Goal: Task Accomplishment & Management: Manage account settings

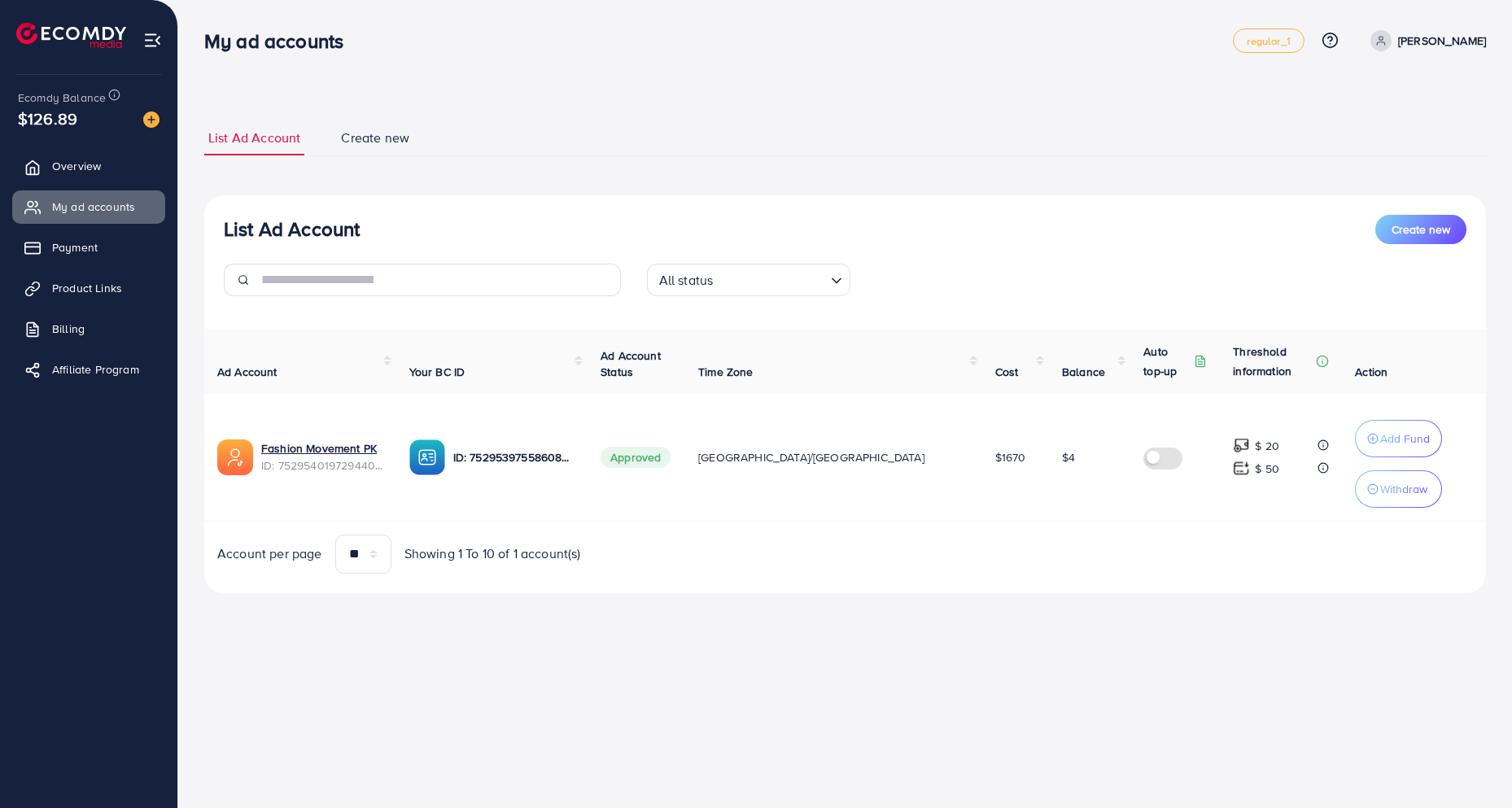
click at [96, 283] on span "Product Links" at bounding box center [87, 288] width 70 height 17
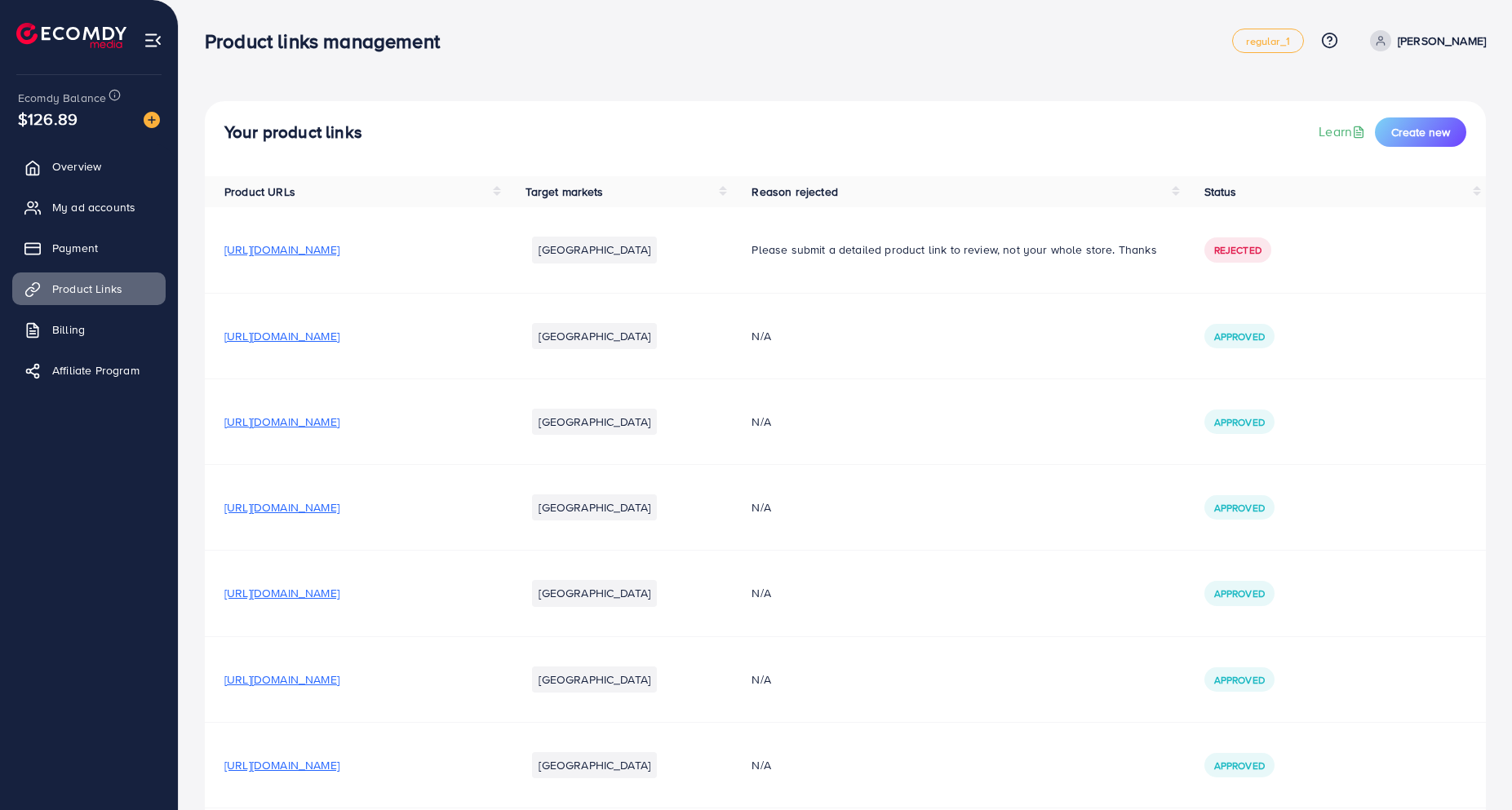
click at [340, 331] on span "[URL][DOMAIN_NAME]" at bounding box center [282, 336] width 115 height 17
click at [341, 516] on td "[URL][DOMAIN_NAME]" at bounding box center [355, 508] width 301 height 85
click at [339, 509] on span "[URL][DOMAIN_NAME]" at bounding box center [282, 507] width 115 height 17
click at [99, 210] on span "My ad accounts" at bounding box center [98, 207] width 84 height 17
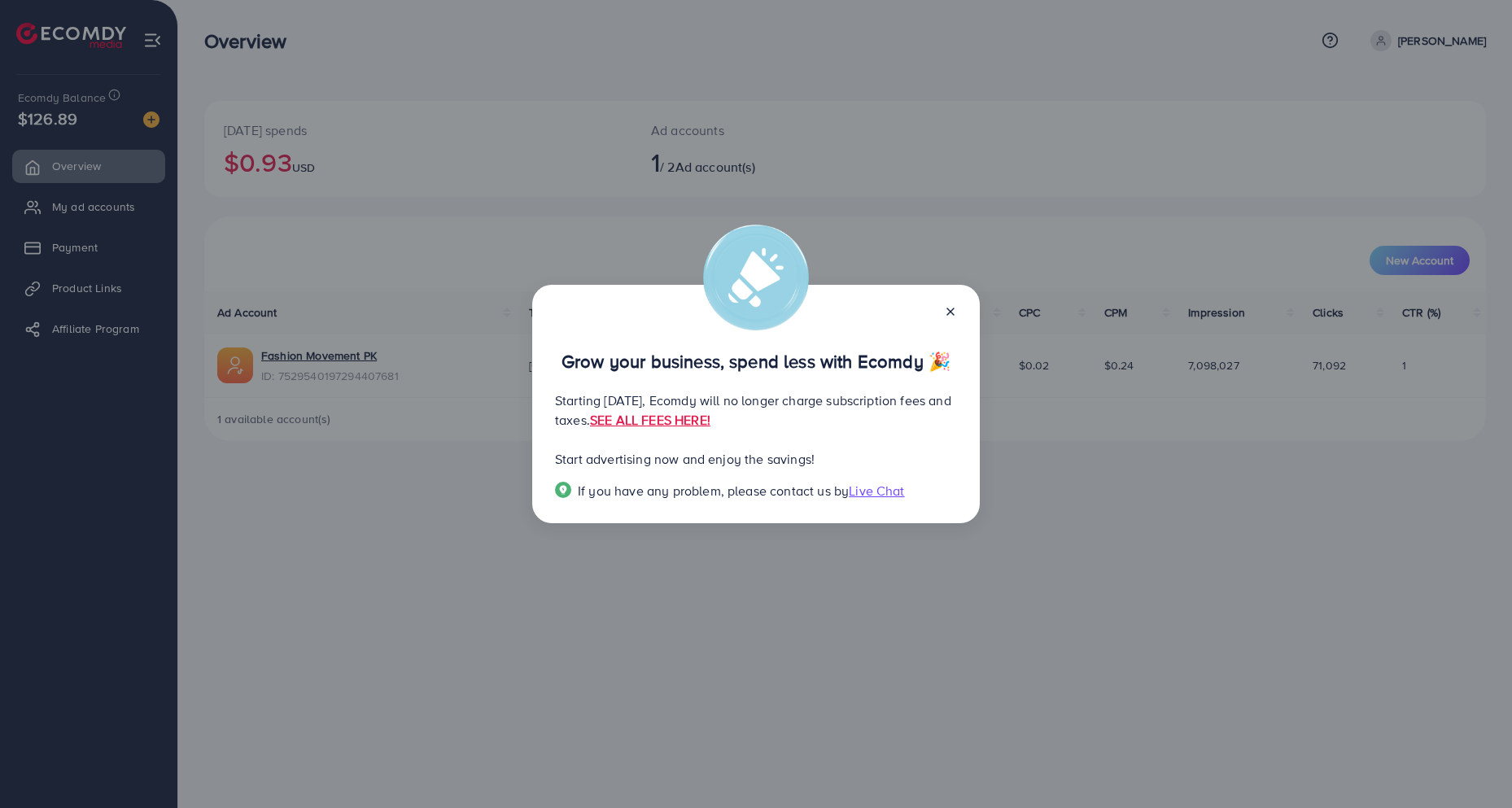
click at [949, 308] on icon at bounding box center [951, 311] width 13 height 13
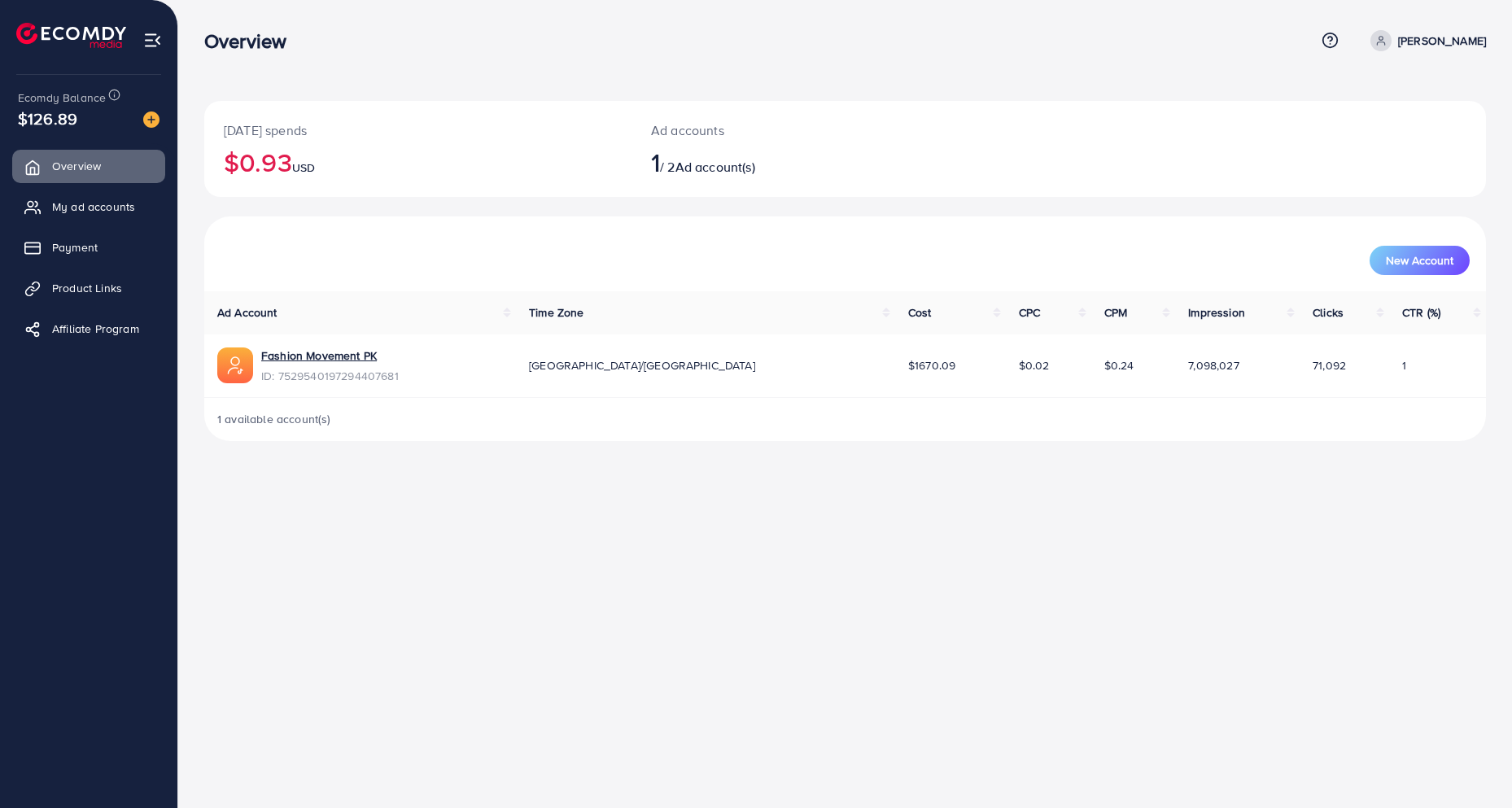
click at [1221, 498] on div "Overview Help Center Contact Support Plans and Pricing Term and policy About Us…" at bounding box center [756, 404] width 1512 height 808
click at [79, 206] on span "My ad accounts" at bounding box center [98, 207] width 83 height 17
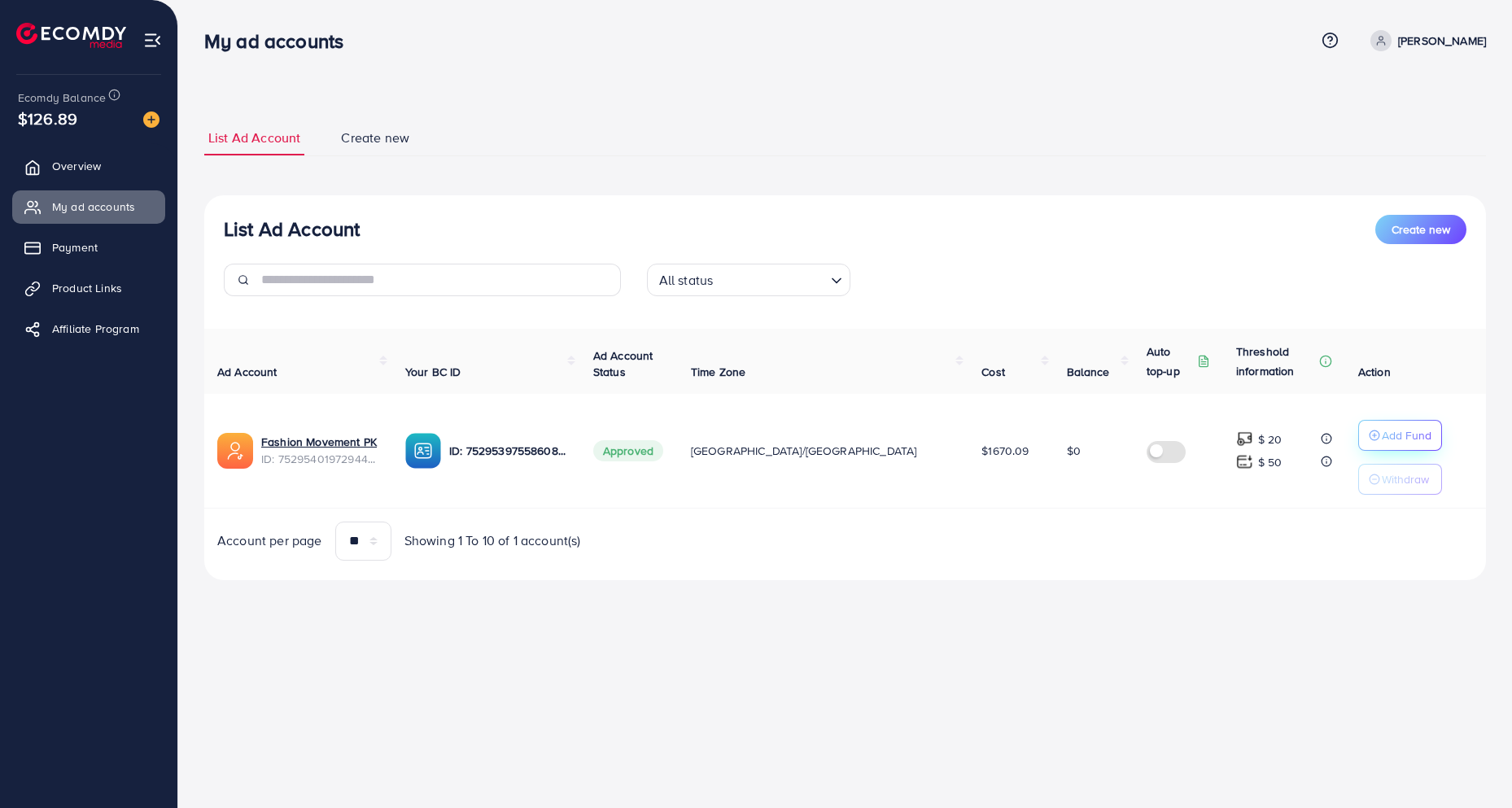
click at [1369, 437] on icon "button" at bounding box center [1375, 435] width 11 height 11
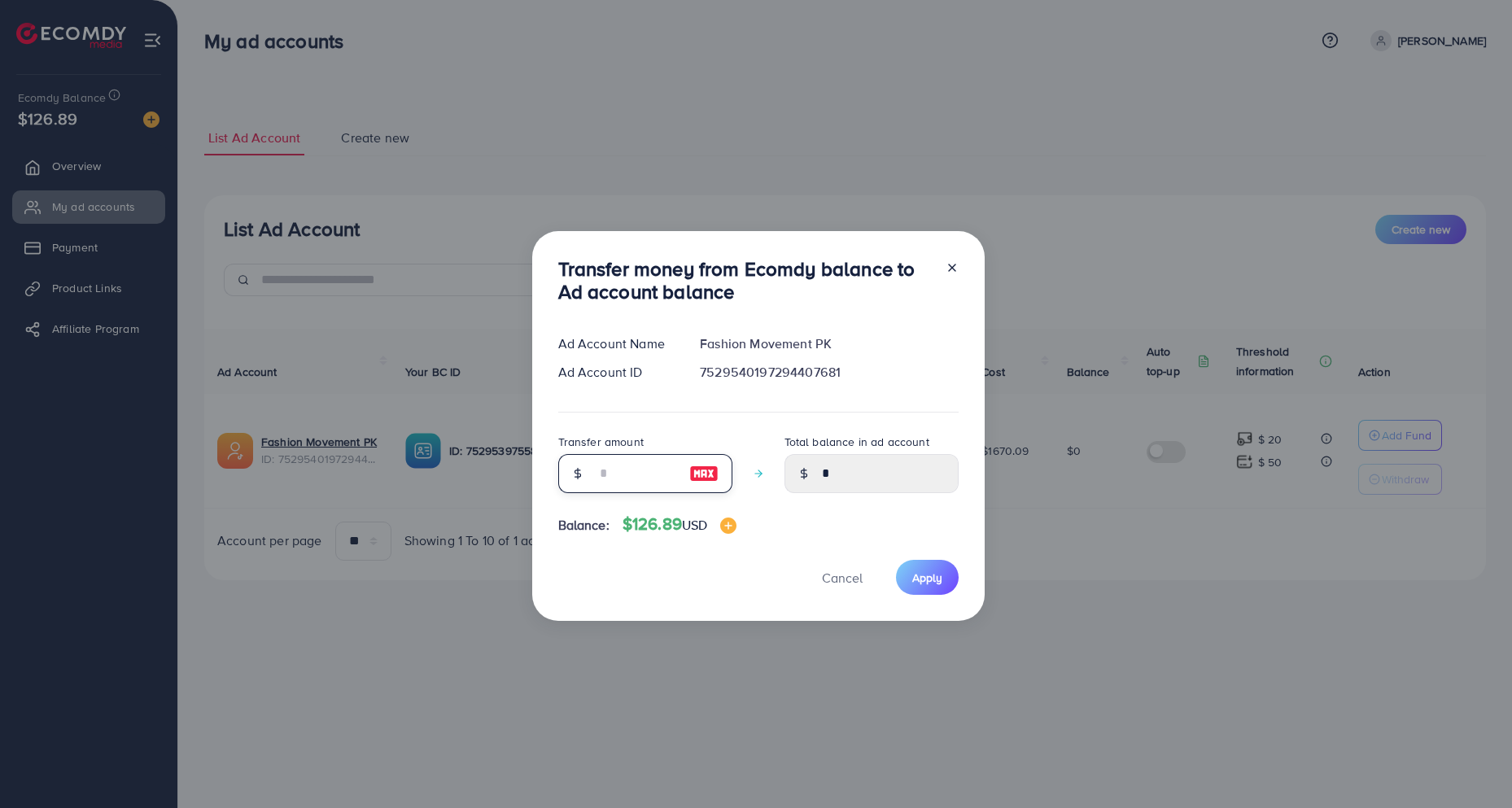
click at [632, 473] on input "number" at bounding box center [637, 474] width 82 height 39
type input "**"
type input "*****"
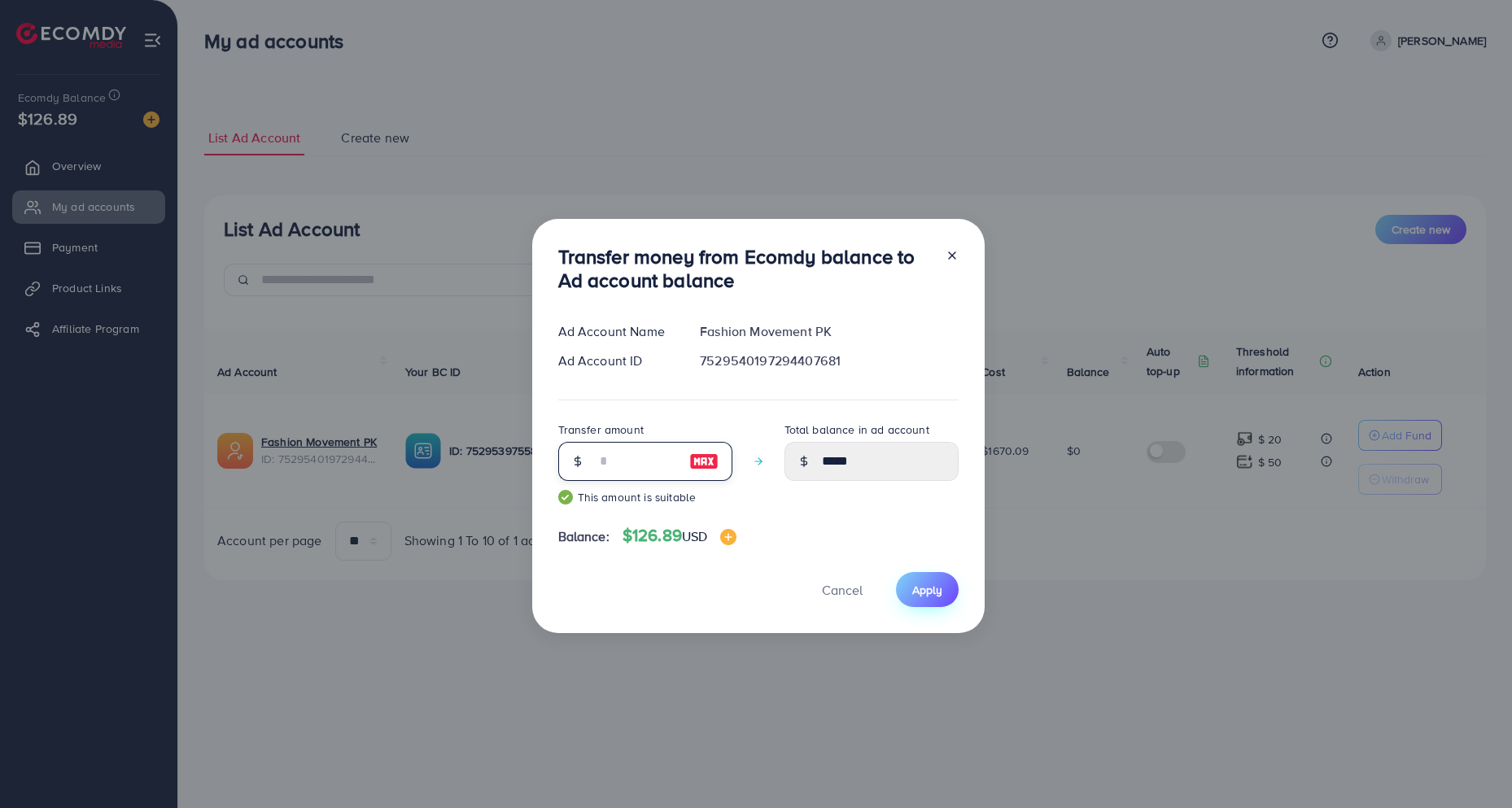
type input "**"
click at [920, 589] on span "Apply" at bounding box center [927, 590] width 30 height 17
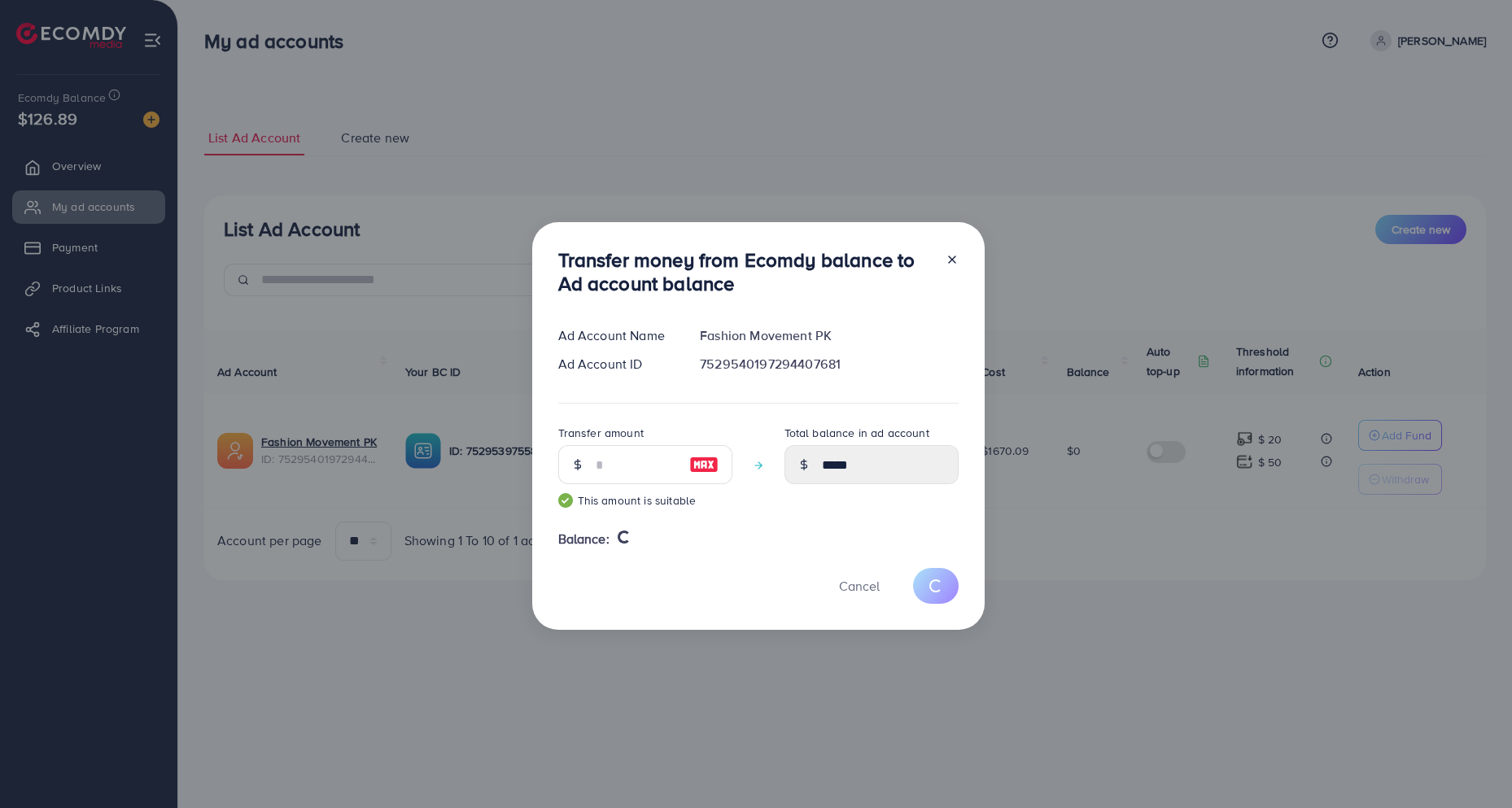
type input "*"
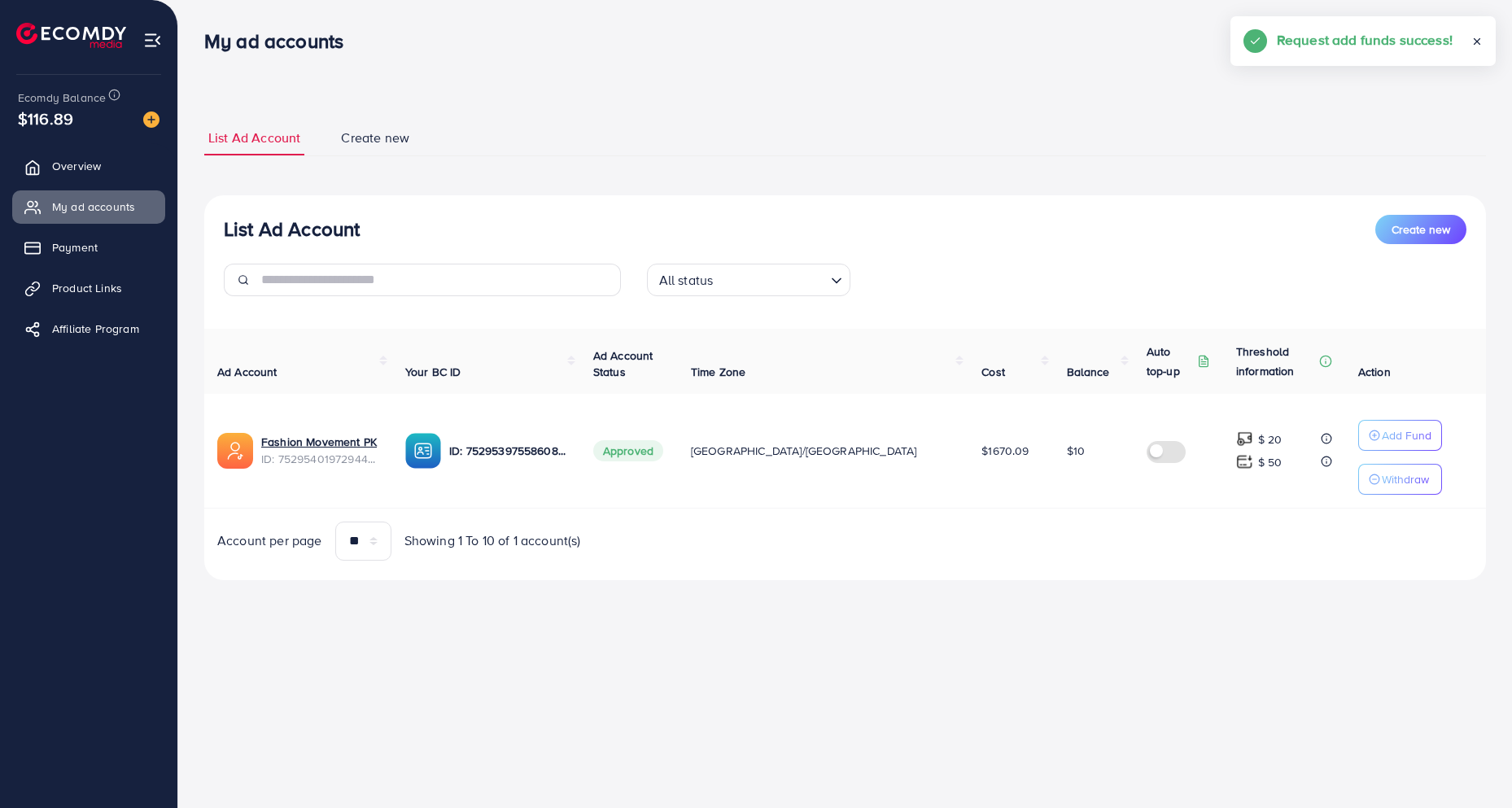
click at [1383, 480] on p "Withdraw" at bounding box center [1406, 479] width 47 height 19
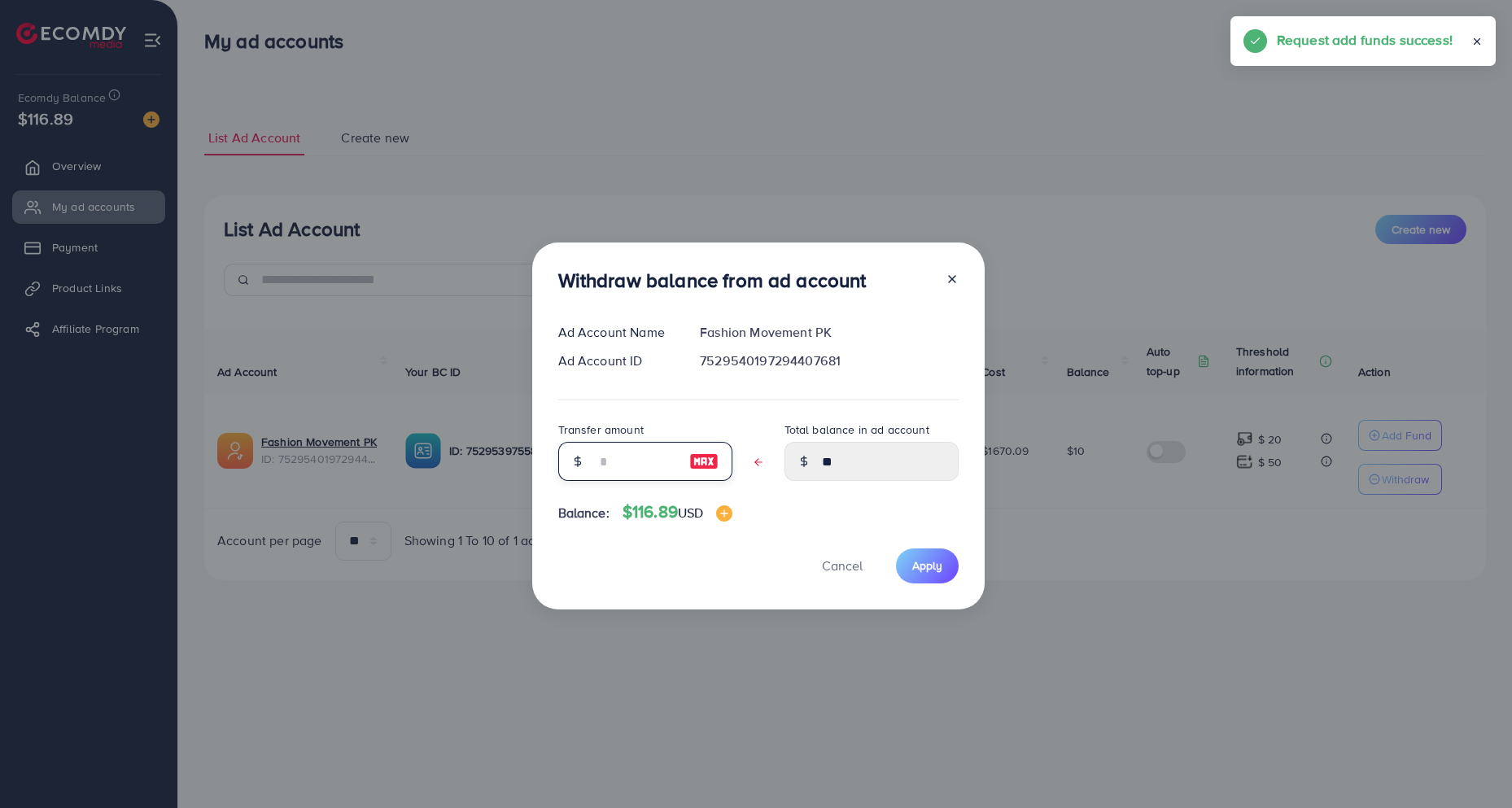
click at [619, 473] on input "text" at bounding box center [637, 461] width 82 height 39
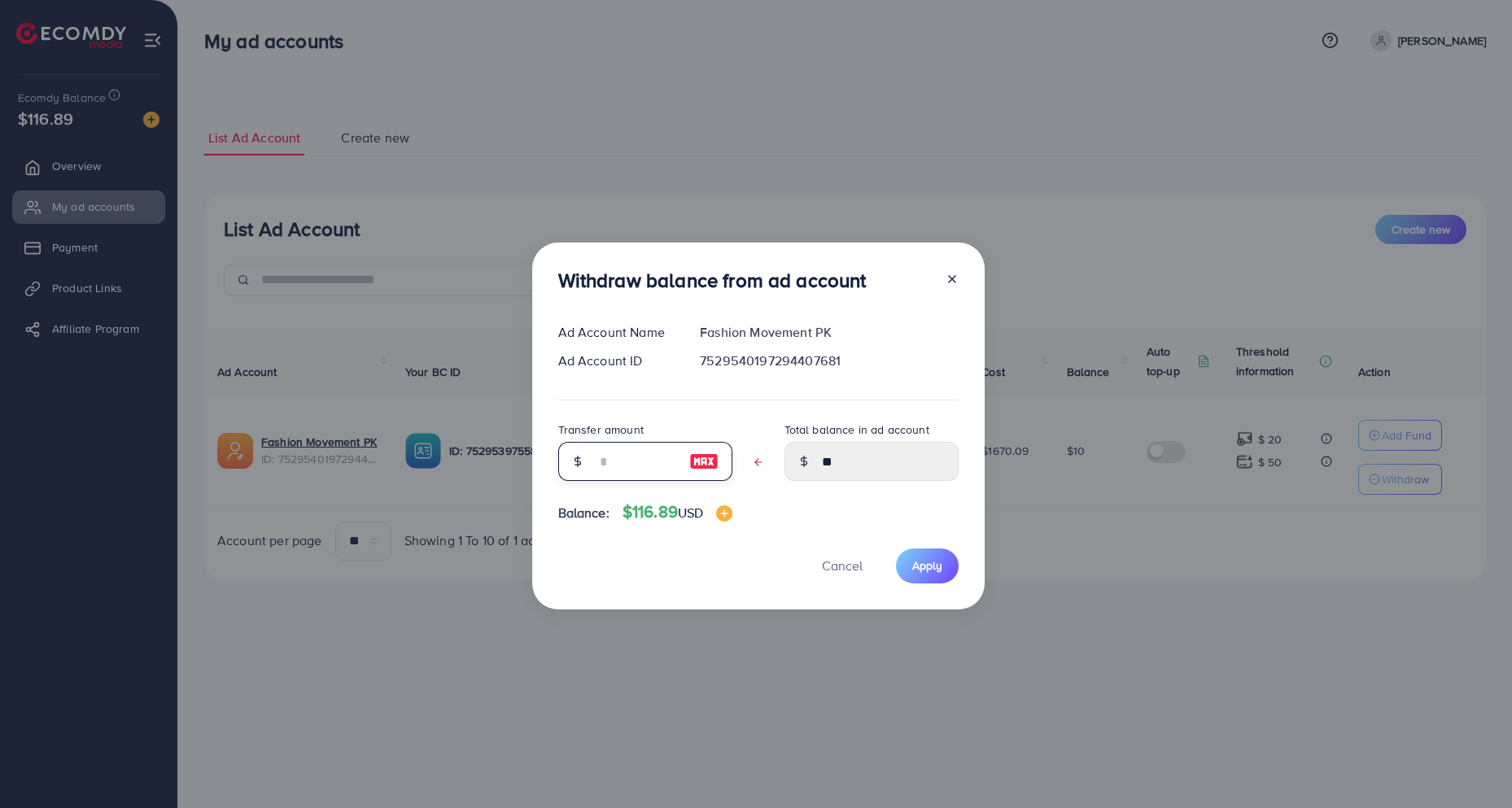
type input "*"
type input "****"
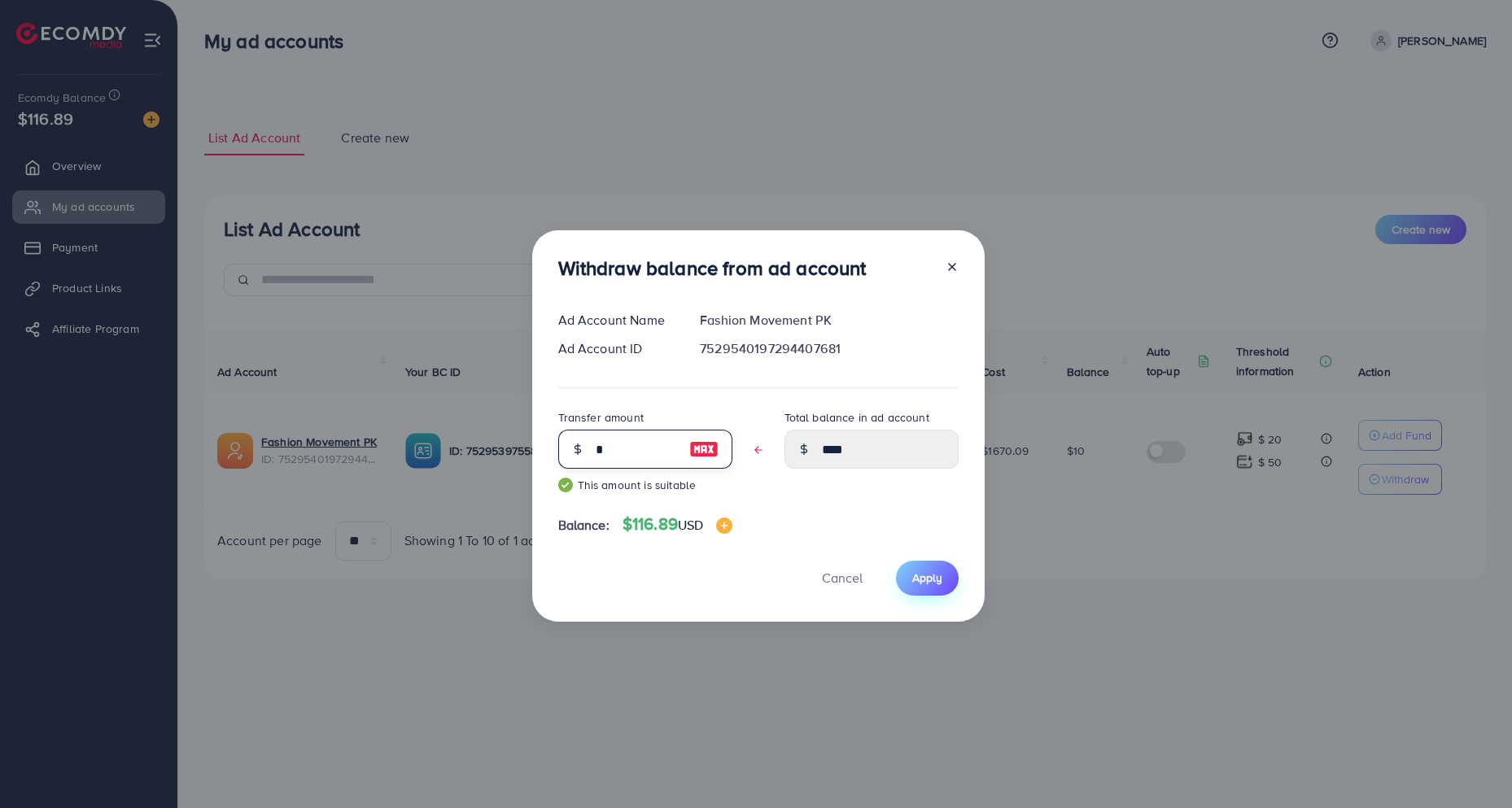
type input "*"
click at [947, 575] on button "Apply" at bounding box center [927, 578] width 63 height 35
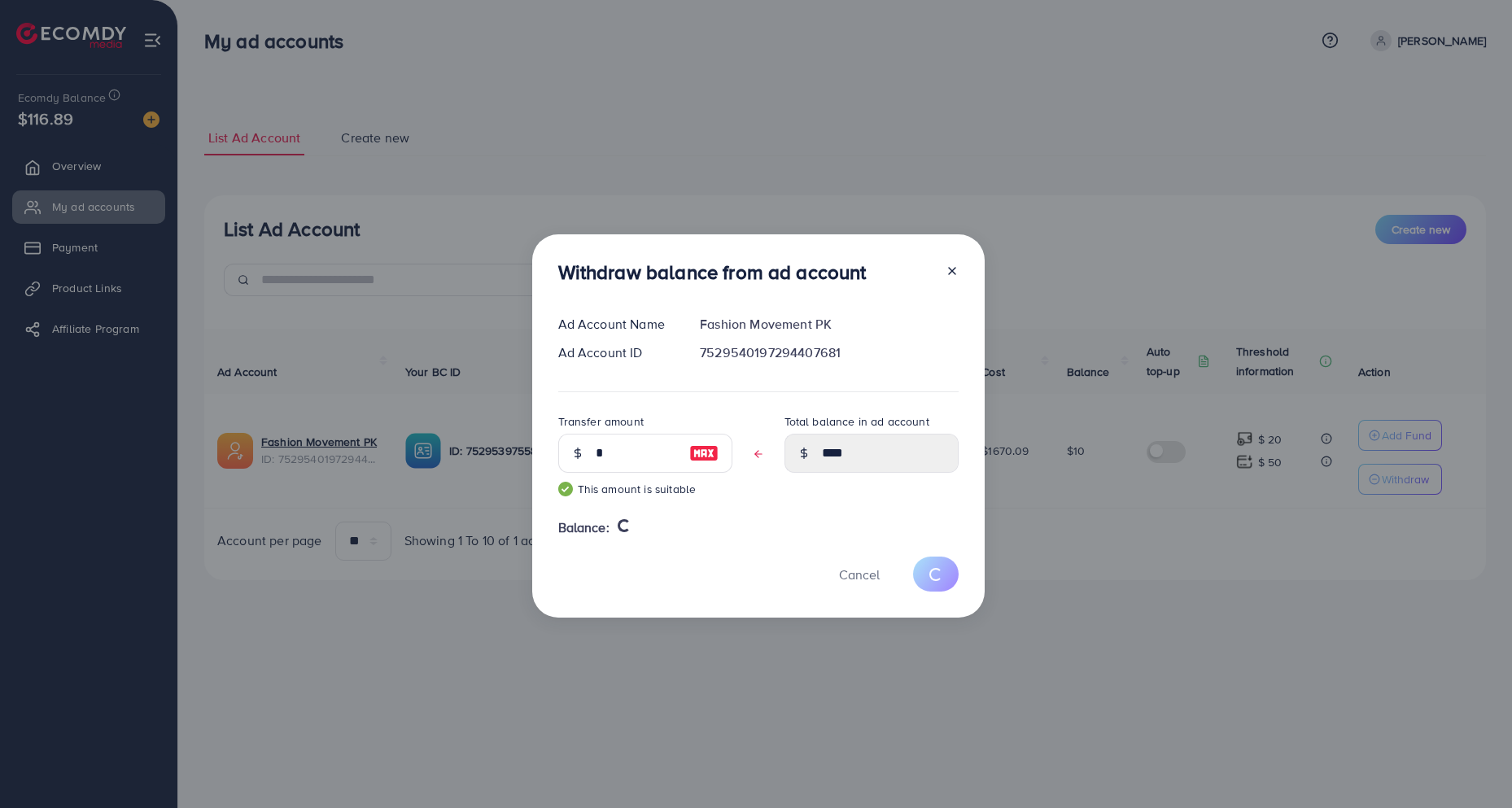
click at [547, 161] on div "Withdraw balance from ad account Ad Account Name Fashion Movement PK Ad Account…" at bounding box center [756, 404] width 1512 height 808
